Goal: Navigation & Orientation: Find specific page/section

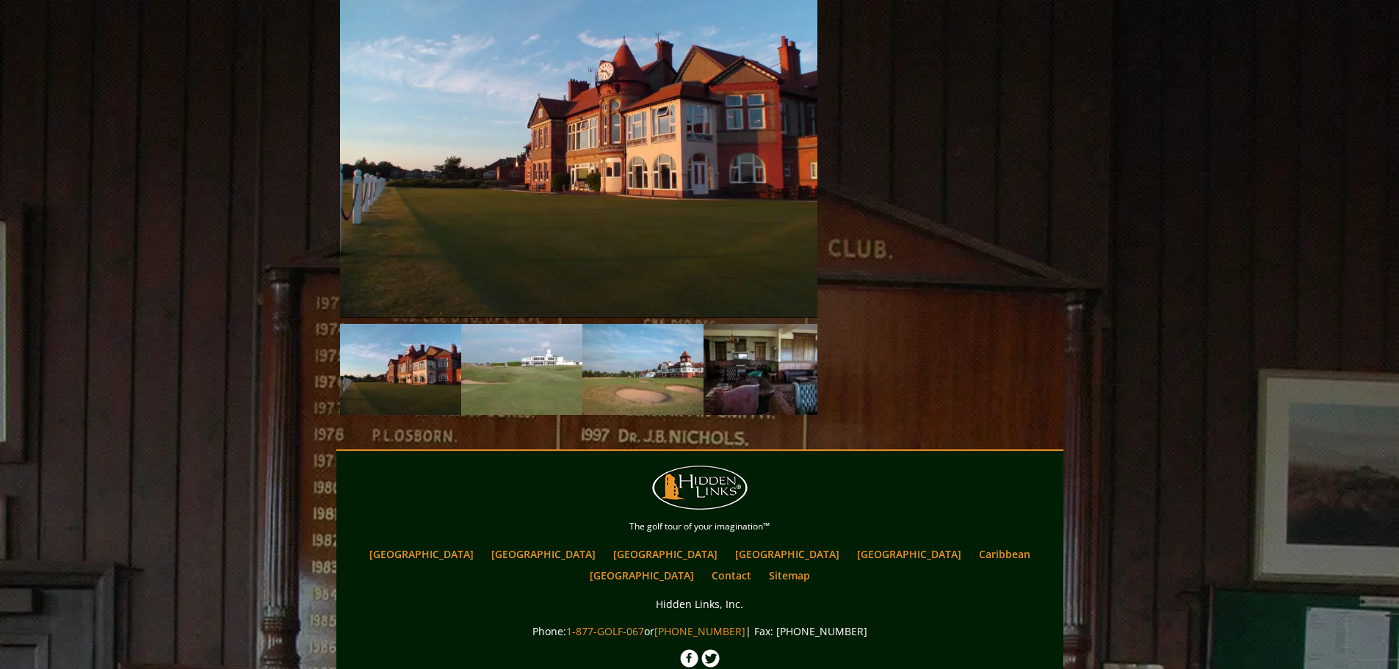
scroll to position [1693, 0]
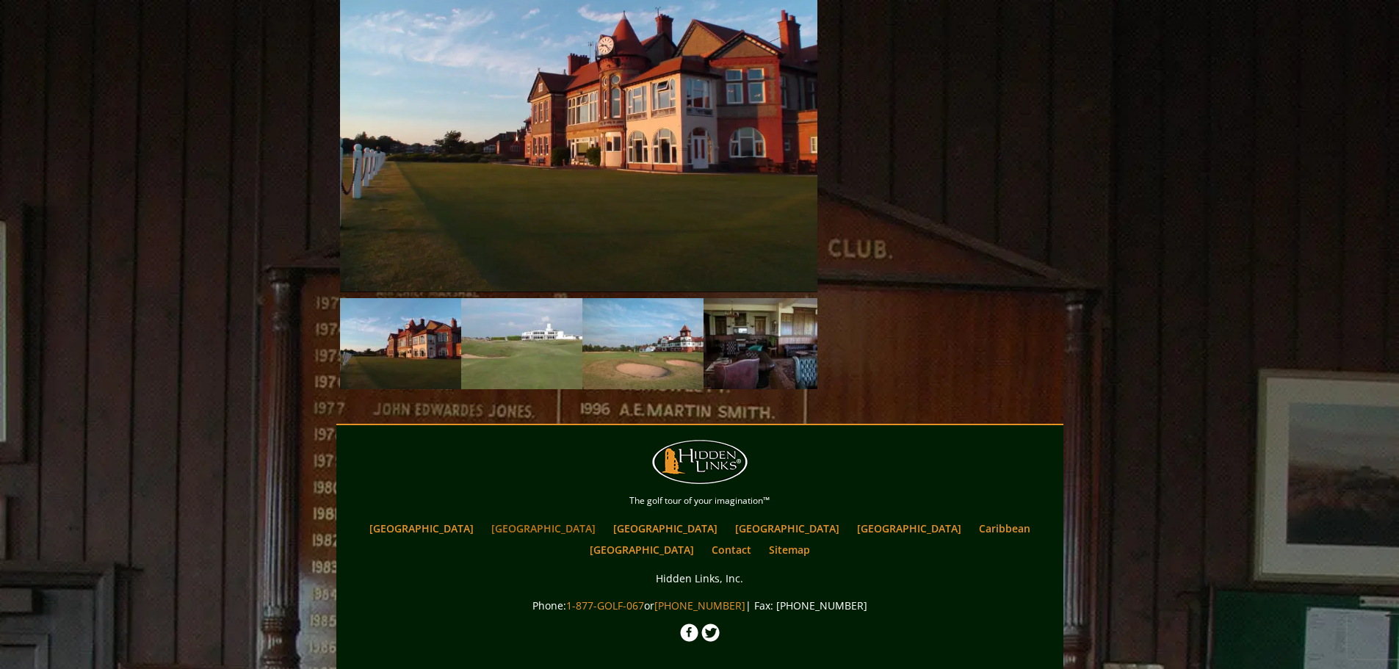
click at [549, 518] on link "[GEOGRAPHIC_DATA]" at bounding box center [543, 528] width 119 height 21
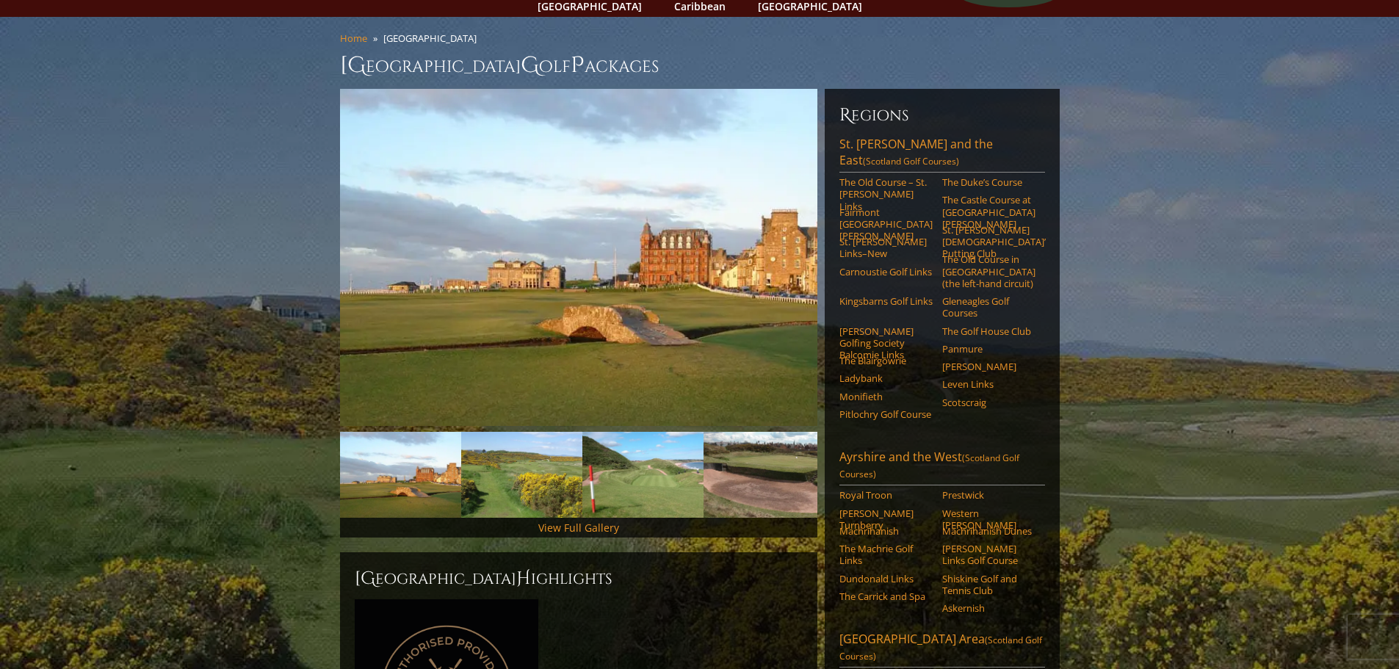
scroll to position [72, 0]
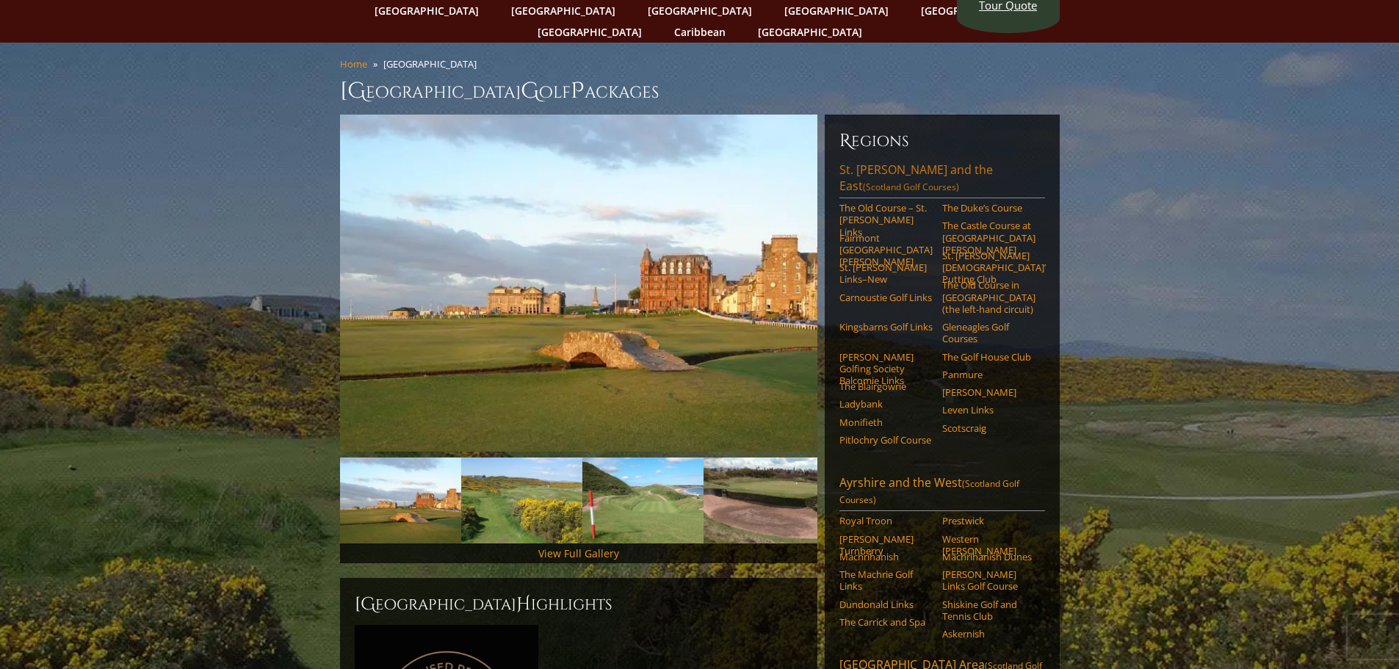
click at [971, 162] on link "St. Andrews and the East (Scotland Golf Courses)" at bounding box center [943, 180] width 206 height 37
